Goal: Find specific page/section: Find specific page/section

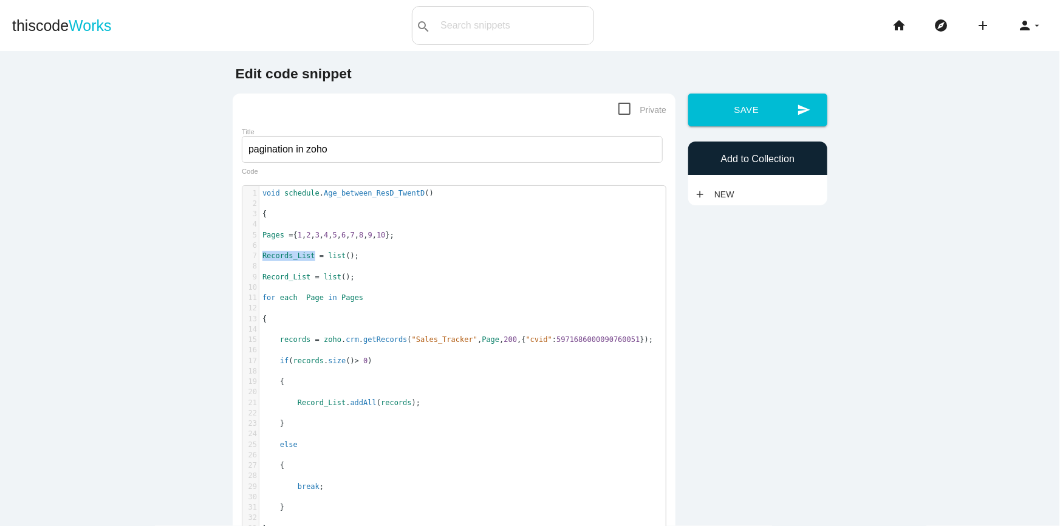
scroll to position [3, 0]
click at [69, 27] on span "Works" at bounding box center [90, 25] width 43 height 17
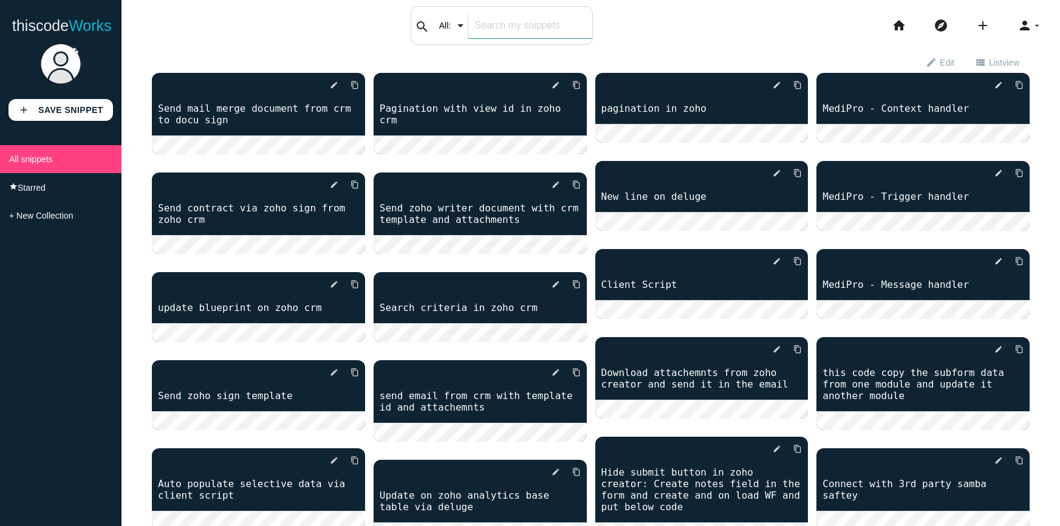
click at [483, 36] on input "text" at bounding box center [529, 26] width 123 height 26
click at [490, 27] on input "text" at bounding box center [529, 26] width 123 height 26
click at [492, 22] on input "atta" at bounding box center [529, 26] width 123 height 26
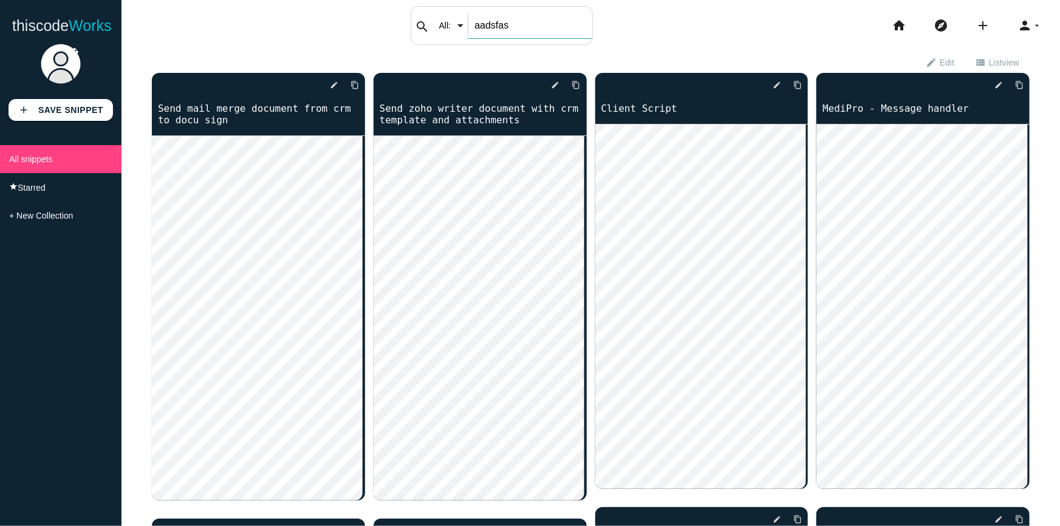
click at [505, 20] on input "aadsfas" at bounding box center [529, 26] width 123 height 26
type input "attachment"
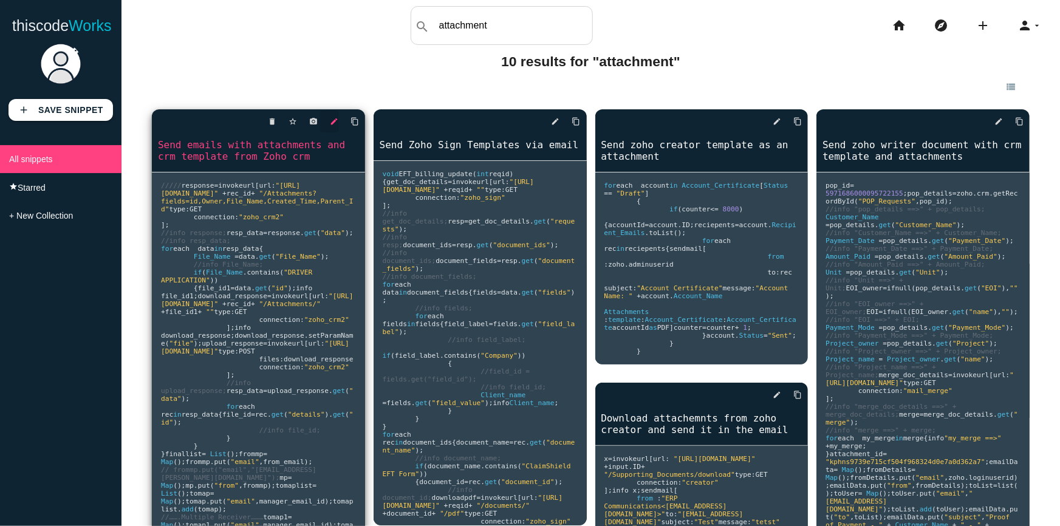
click at [327, 124] on link "edit" at bounding box center [329, 122] width 18 height 22
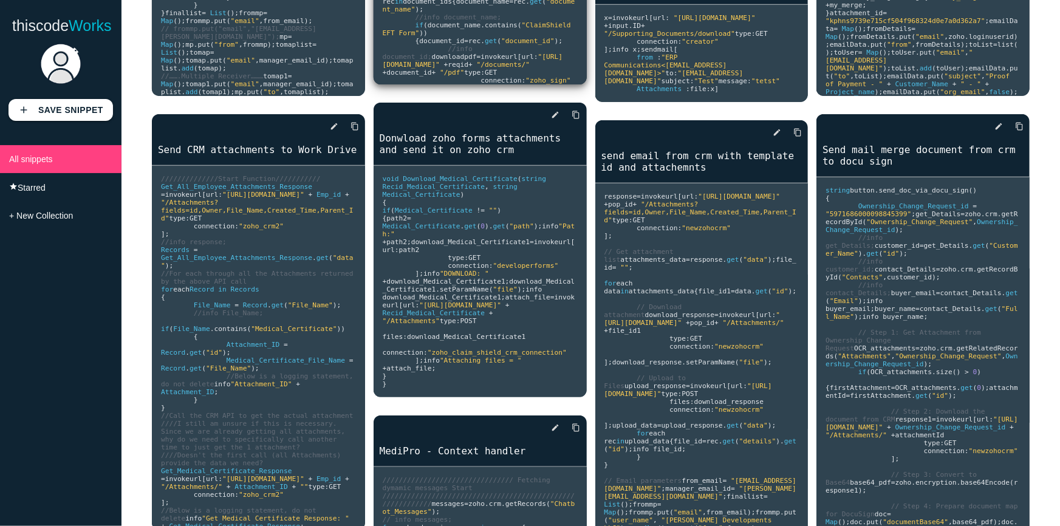
scroll to position [442, 0]
